Goal: Check status: Check status

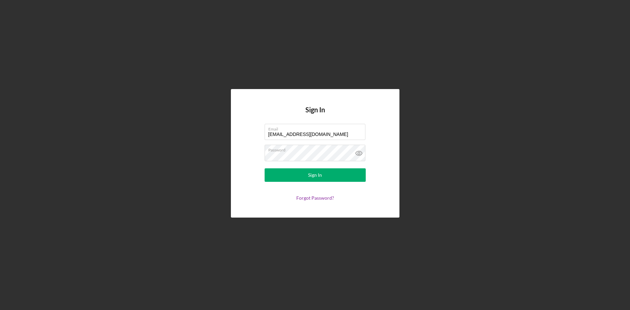
type input "[EMAIL_ADDRESS][DOMAIN_NAME]"
click at [286, 178] on button "Sign In" at bounding box center [315, 174] width 101 height 13
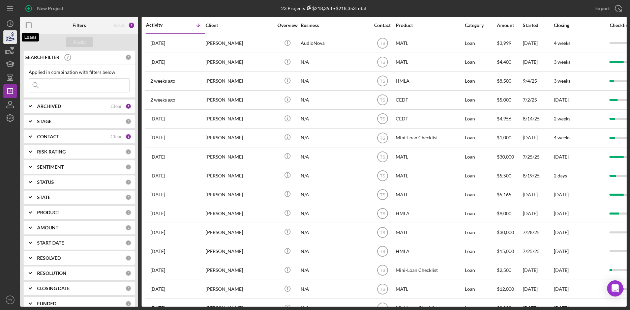
click at [13, 40] on icon "button" at bounding box center [10, 39] width 7 height 4
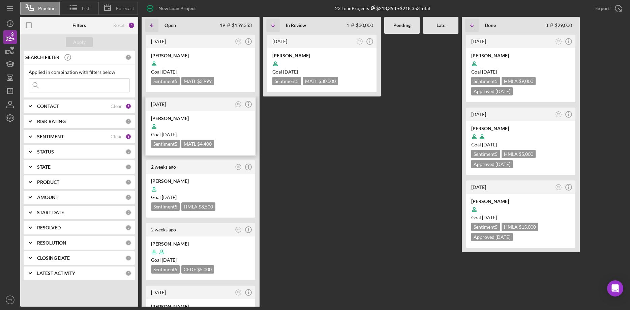
click at [177, 132] on time "[DATE]" at bounding box center [169, 134] width 15 height 6
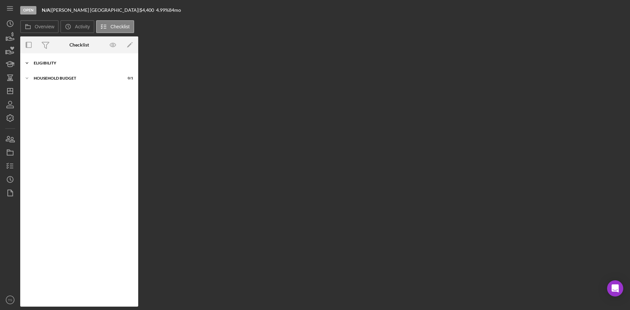
click at [25, 62] on icon "Icon/Expander" at bounding box center [26, 62] width 13 height 13
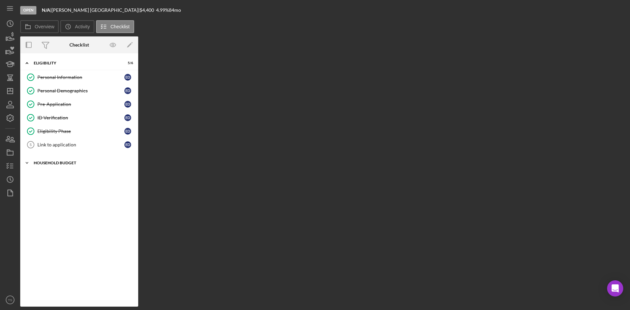
click at [29, 163] on icon "Icon/Expander" at bounding box center [26, 162] width 13 height 13
